Goal: Information Seeking & Learning: Learn about a topic

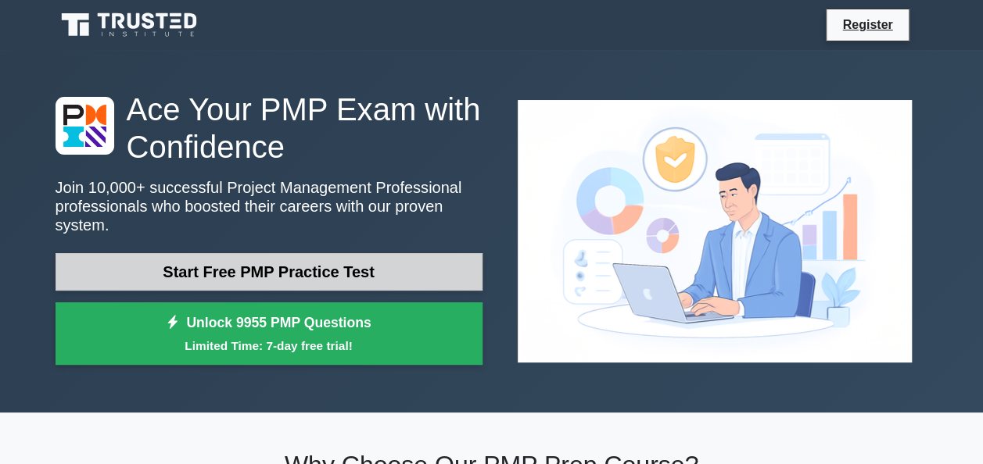
click at [318, 260] on link "Start Free PMP Practice Test" at bounding box center [269, 272] width 427 height 38
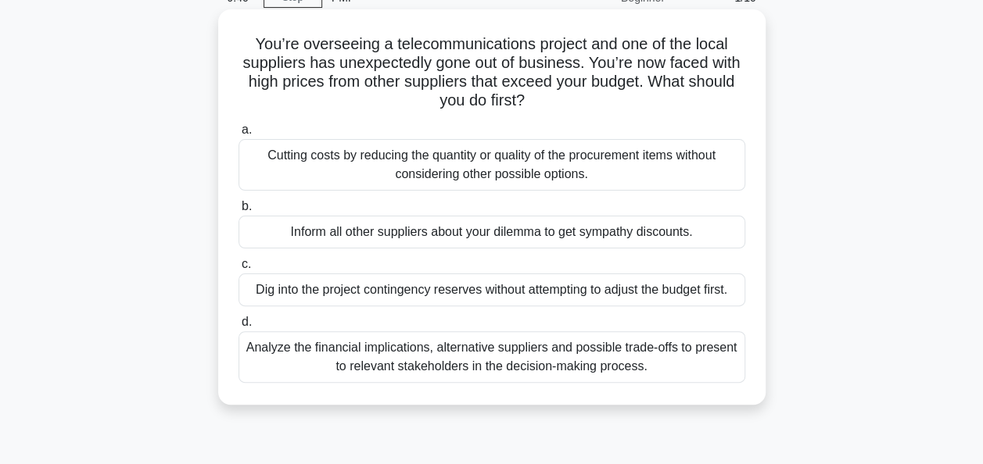
click at [417, 185] on div "Cutting costs by reducing the quantity or quality of the procurement items with…" at bounding box center [491, 165] width 507 height 52
click at [238, 135] on input "a. Cutting costs by reducing the quantity or quality of the procurement items w…" at bounding box center [238, 130] width 0 height 10
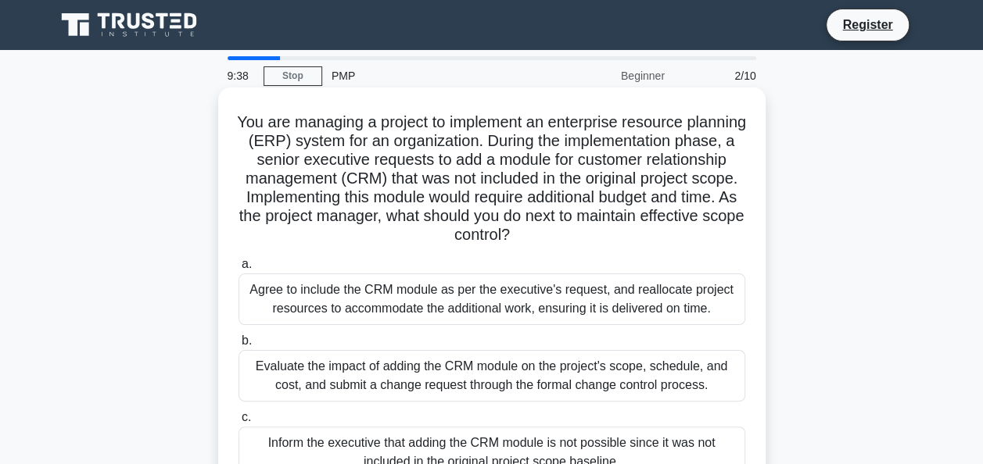
click at [366, 278] on div "Agree to include the CRM module as per the executive's request, and reallocate …" at bounding box center [491, 300] width 507 height 52
click at [238, 270] on input "a. Agree to include the CRM module as per the executive's request, and realloca…" at bounding box center [238, 265] width 0 height 10
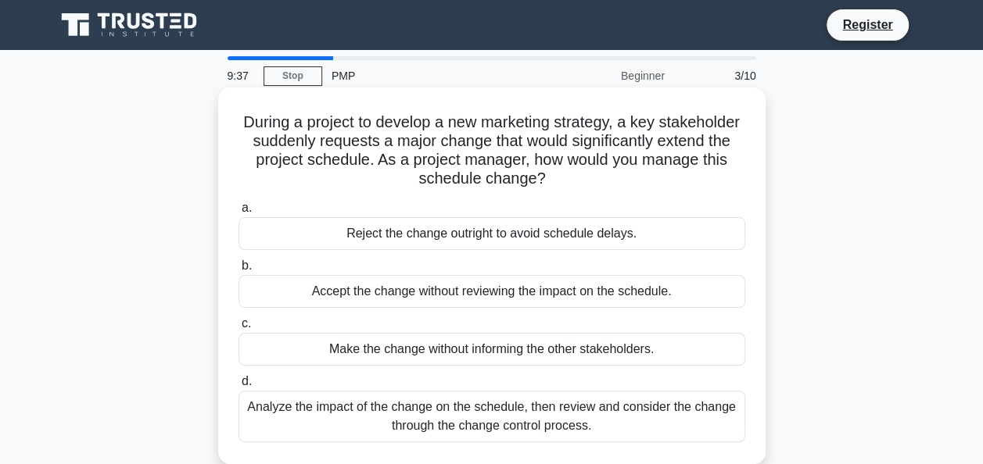
click at [339, 285] on div "Accept the change without reviewing the impact on the schedule." at bounding box center [491, 291] width 507 height 33
click at [238, 271] on input "b. Accept the change without reviewing the impact on the schedule." at bounding box center [238, 266] width 0 height 10
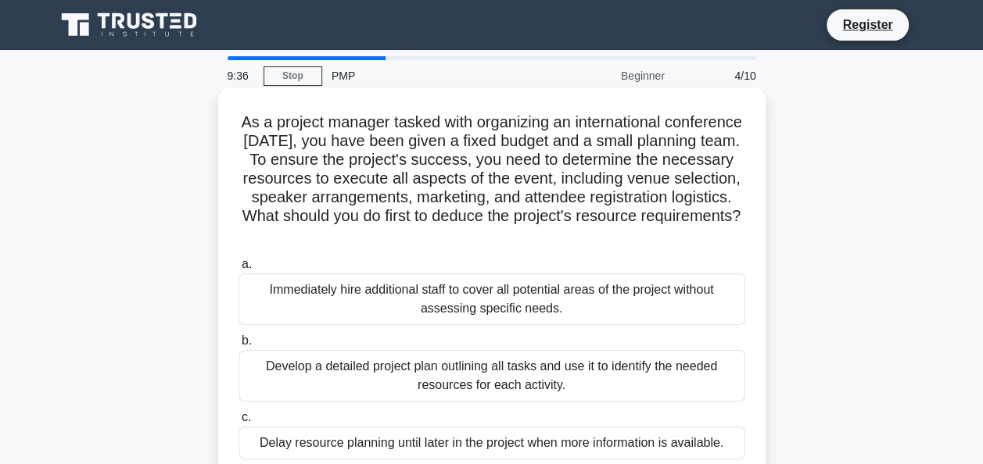
click at [306, 299] on div "Immediately hire additional staff to cover all potential areas of the project w…" at bounding box center [491, 300] width 507 height 52
click at [238, 270] on input "a. Immediately hire additional staff to cover all potential areas of the projec…" at bounding box center [238, 265] width 0 height 10
